Goal: Find contact information: Find contact information

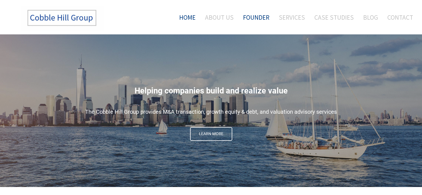
click at [257, 14] on link "Founder" at bounding box center [256, 17] width 35 height 23
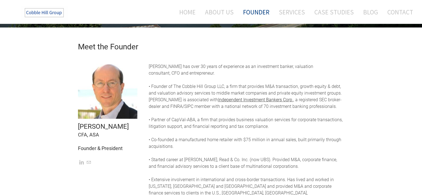
click at [80, 125] on font "[PERSON_NAME]" at bounding box center [103, 126] width 51 height 8
copy font "[PERSON_NAME]"
click at [43, 133] on div "Meet the Founder [PERSON_NAME] CFA, ASA Founder & President [PERSON_NAME] has o…" at bounding box center [211, 151] width 422 height 248
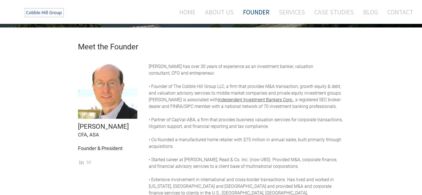
click at [84, 149] on font "Founder & President" at bounding box center [100, 148] width 45 height 6
drag, startPoint x: 84, startPoint y: 149, endPoint x: 119, endPoint y: 149, distance: 34.4
click at [119, 149] on font "Founder & President" at bounding box center [100, 148] width 45 height 6
copy font "Founder & President"
click at [56, 140] on div "Meet the Founder [PERSON_NAME] CFA, ASA Founder & President [PERSON_NAME] has o…" at bounding box center [211, 151] width 422 height 248
